Goal: Task Accomplishment & Management: Understand process/instructions

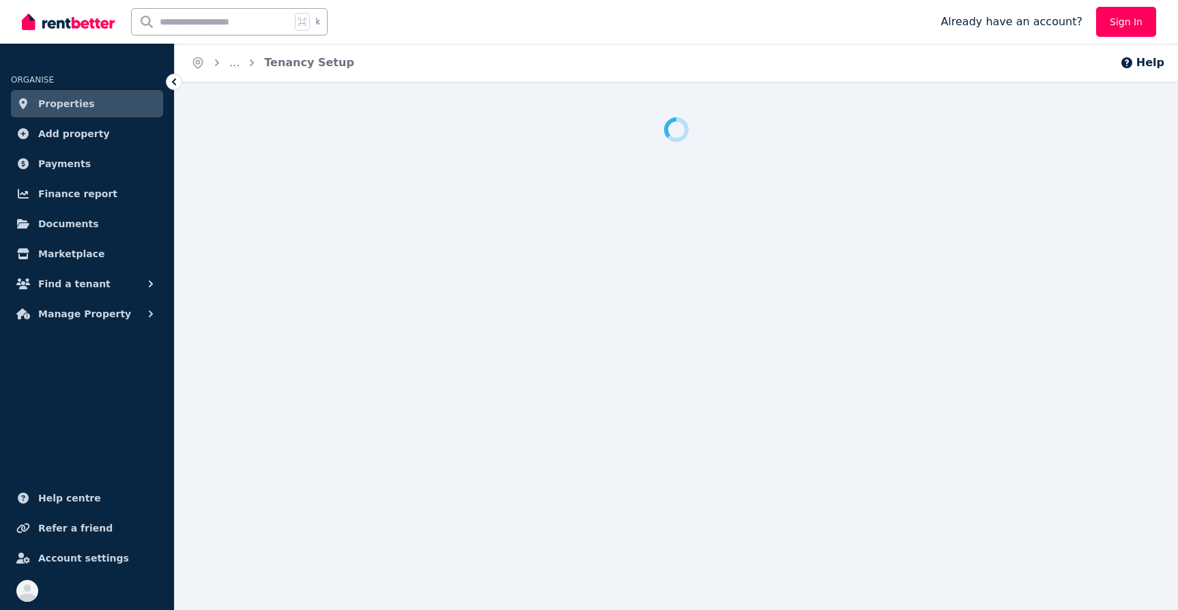
scroll to position [14, 0]
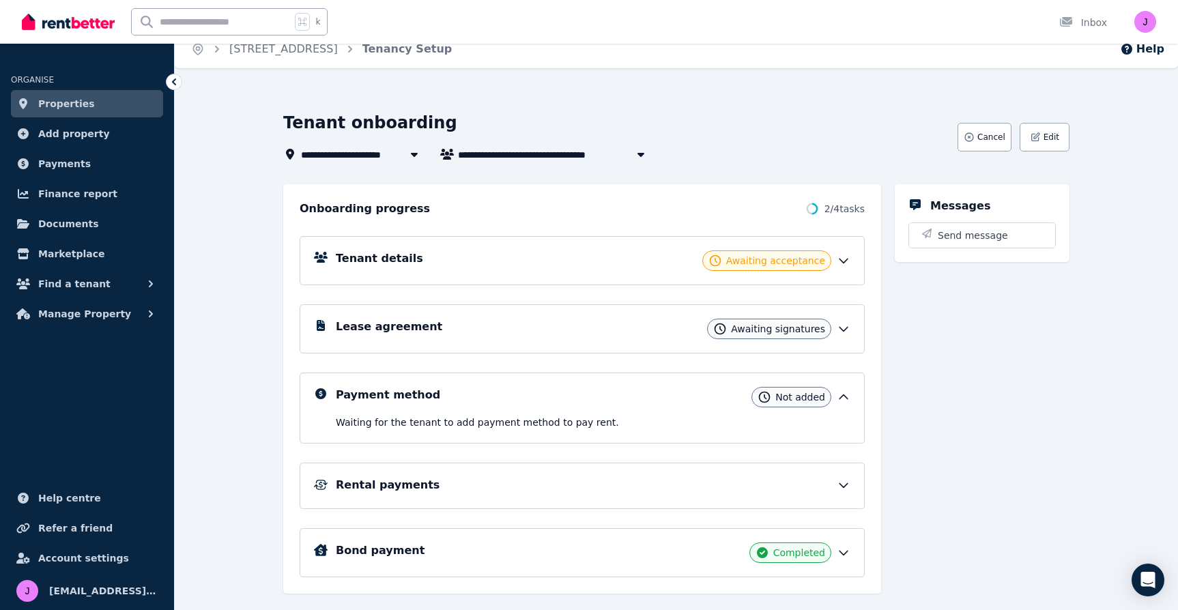
click at [839, 260] on icon at bounding box center [844, 261] width 14 height 14
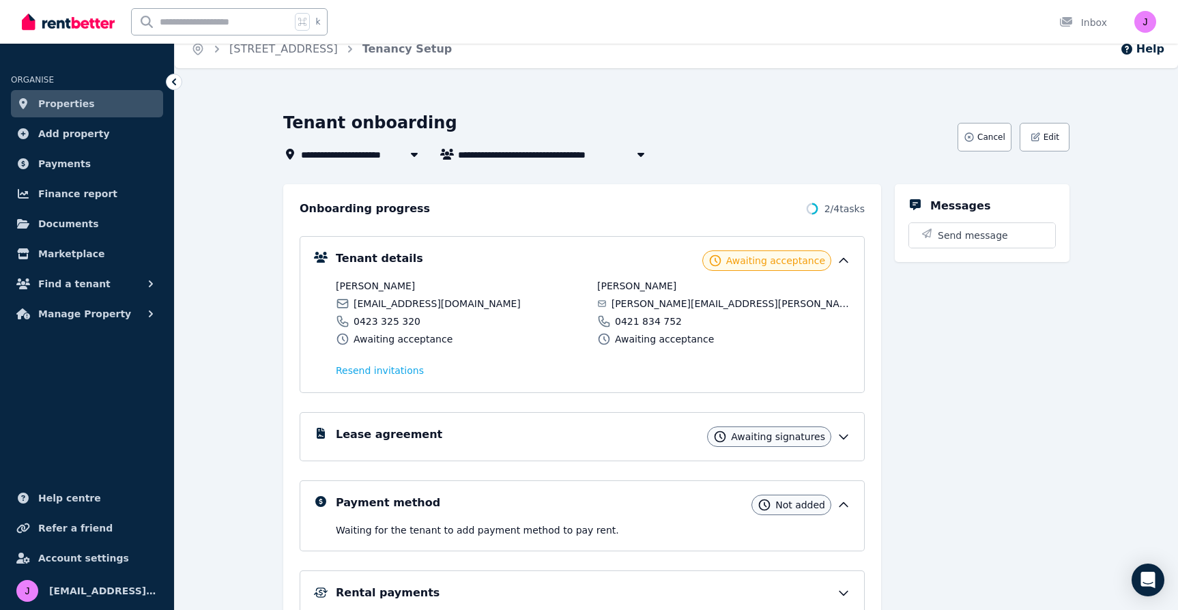
click at [839, 260] on icon at bounding box center [844, 261] width 14 height 14
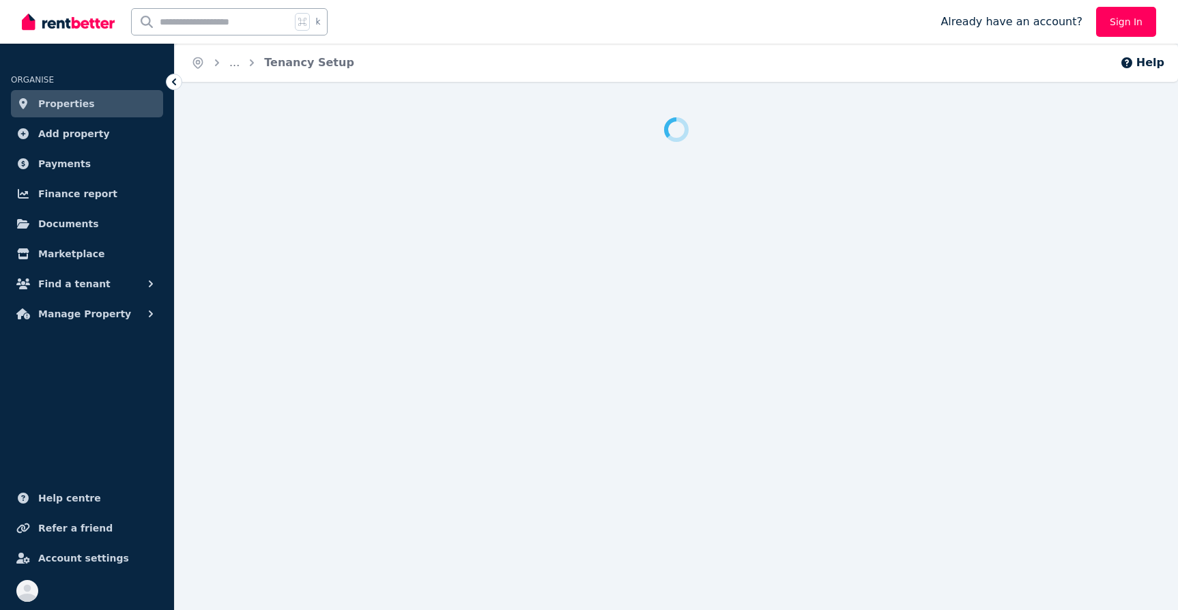
scroll to position [14, 0]
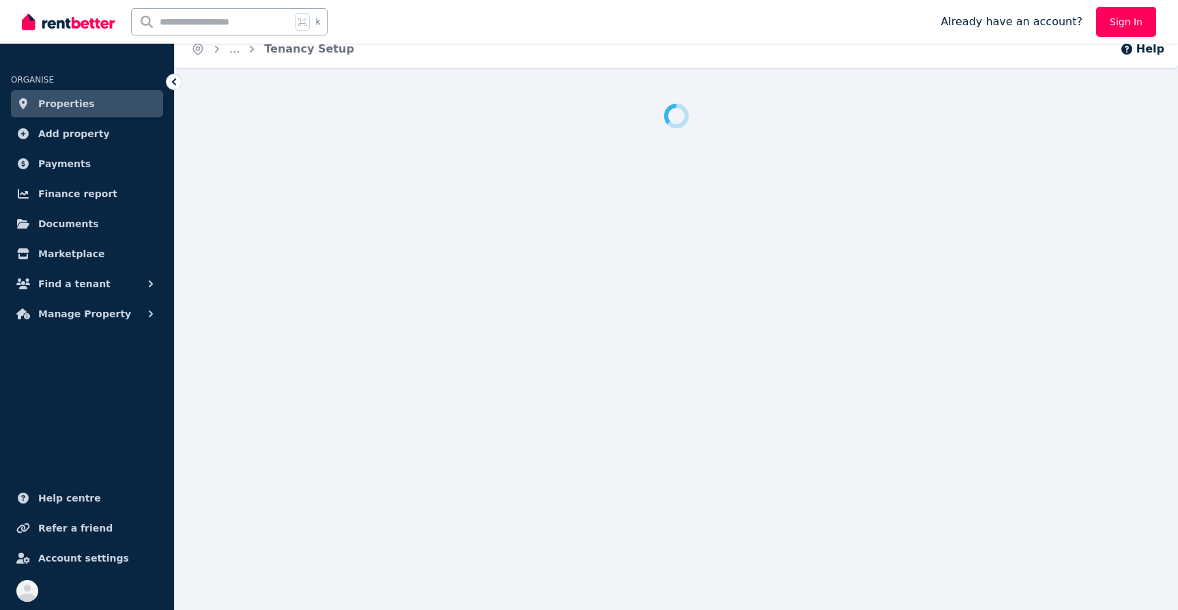
click at [1120, 15] on div "Open main menu k Already have an account? Sign In" at bounding box center [589, 22] width 1134 height 44
